Goal: Find specific page/section: Find specific page/section

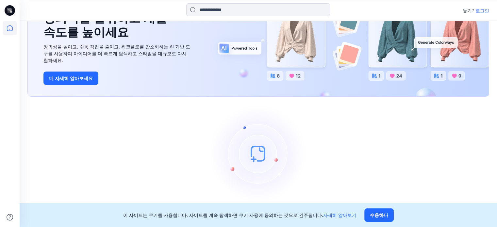
scroll to position [52, 0]
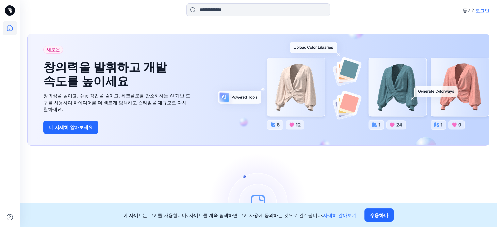
click at [479, 11] on font "로그인" at bounding box center [483, 11] width 14 height 6
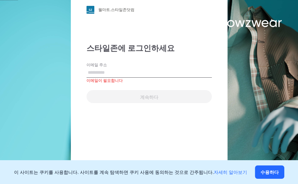
click at [114, 75] on input "이메일 주소" at bounding box center [150, 73] width 126 height 10
paste input "**********"
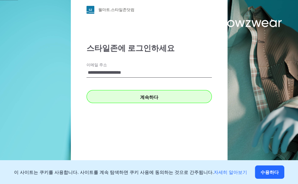
type input "**********"
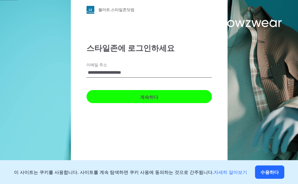
click at [121, 98] on button "계속하다" at bounding box center [150, 96] width 126 height 13
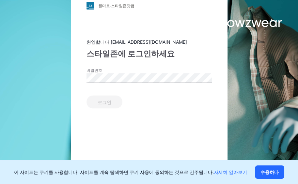
click at [130, 73] on label "비밀번호" at bounding box center [110, 71] width 46 height 6
click at [116, 98] on button "로그인" at bounding box center [105, 102] width 36 height 13
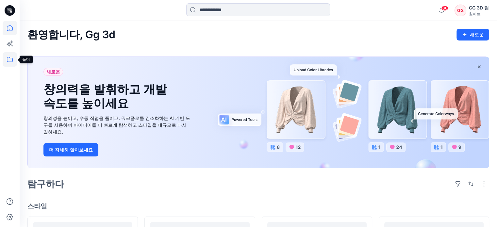
click at [10, 63] on icon at bounding box center [10, 59] width 14 height 14
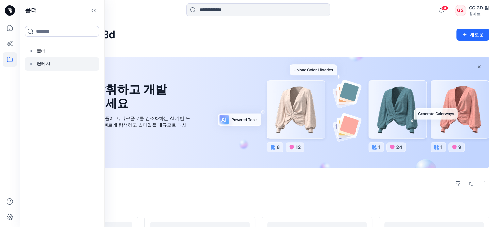
click at [40, 62] on font "컬렉션" at bounding box center [44, 64] width 14 height 6
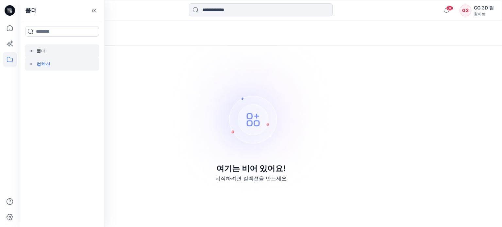
click at [36, 52] on div at bounding box center [62, 50] width 75 height 13
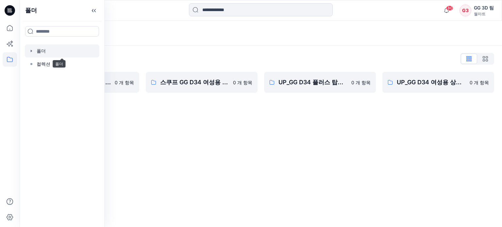
click at [33, 51] on icon "button" at bounding box center [31, 50] width 5 height 5
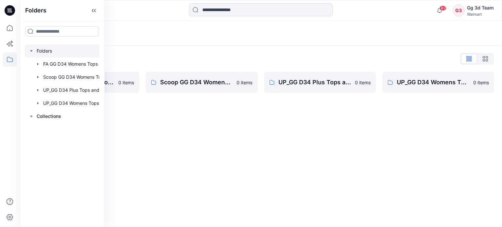
click at [229, 171] on div "Folders Folders List FA GG D34 Womens Tops and Dresses 0 items Scoop GG D34 Wom…" at bounding box center [261, 124] width 482 height 206
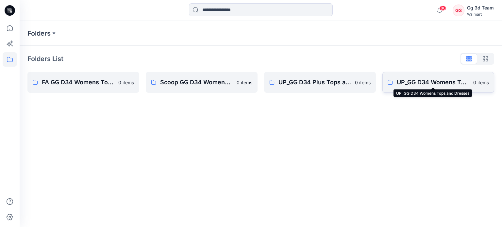
click at [426, 82] on p "UP_GG D34 Womens Tops and Dresses" at bounding box center [433, 82] width 73 height 9
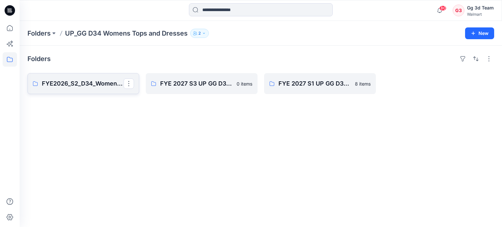
click at [94, 88] on p "FYE2026_S2_D34_Womens Tops and Dresses_GG" at bounding box center [83, 83] width 82 height 9
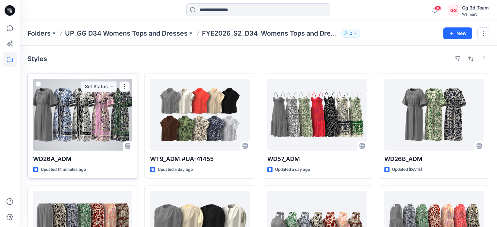
click at [91, 111] on div at bounding box center [82, 115] width 99 height 72
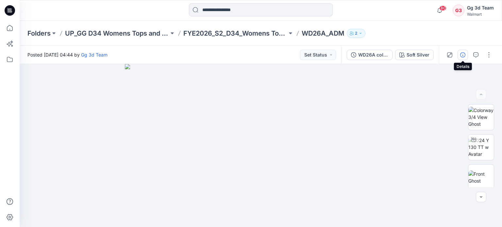
click at [464, 56] on icon "button" at bounding box center [462, 54] width 5 height 5
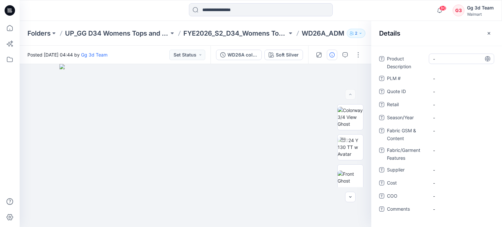
click at [453, 57] on Description "-" at bounding box center [461, 59] width 57 height 7
click at [450, 117] on span "-" at bounding box center [461, 117] width 57 height 7
click at [445, 130] on Content "-" at bounding box center [461, 130] width 57 height 7
click at [451, 150] on Features "-" at bounding box center [461, 150] width 57 height 7
click at [445, 171] on span "-" at bounding box center [461, 170] width 57 height 7
